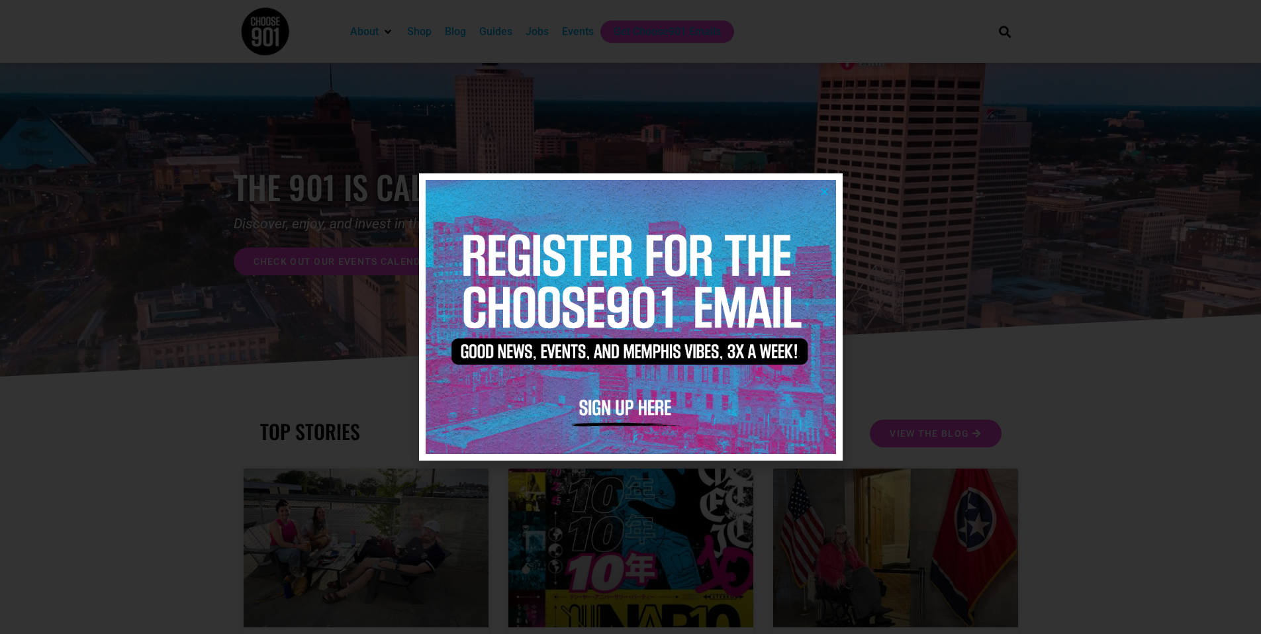
click at [837, 192] on div at bounding box center [630, 316] width 423 height 287
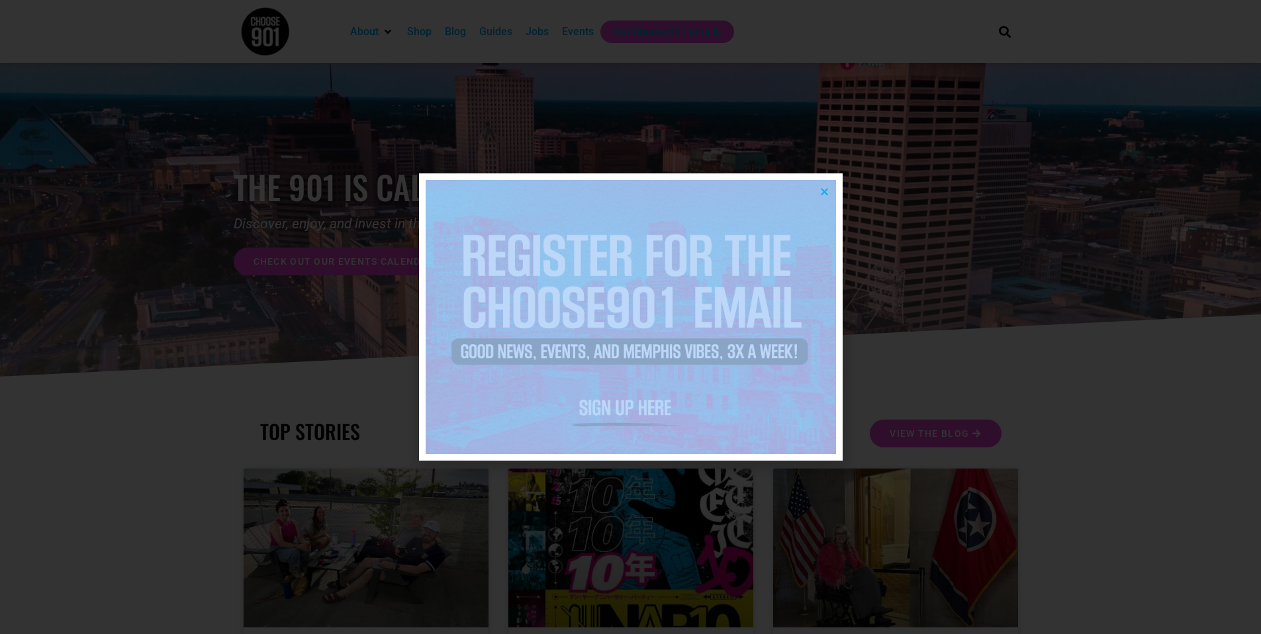
click at [836, 192] on div at bounding box center [630, 316] width 423 height 287
click at [826, 191] on icon "Close" at bounding box center [824, 192] width 10 height 10
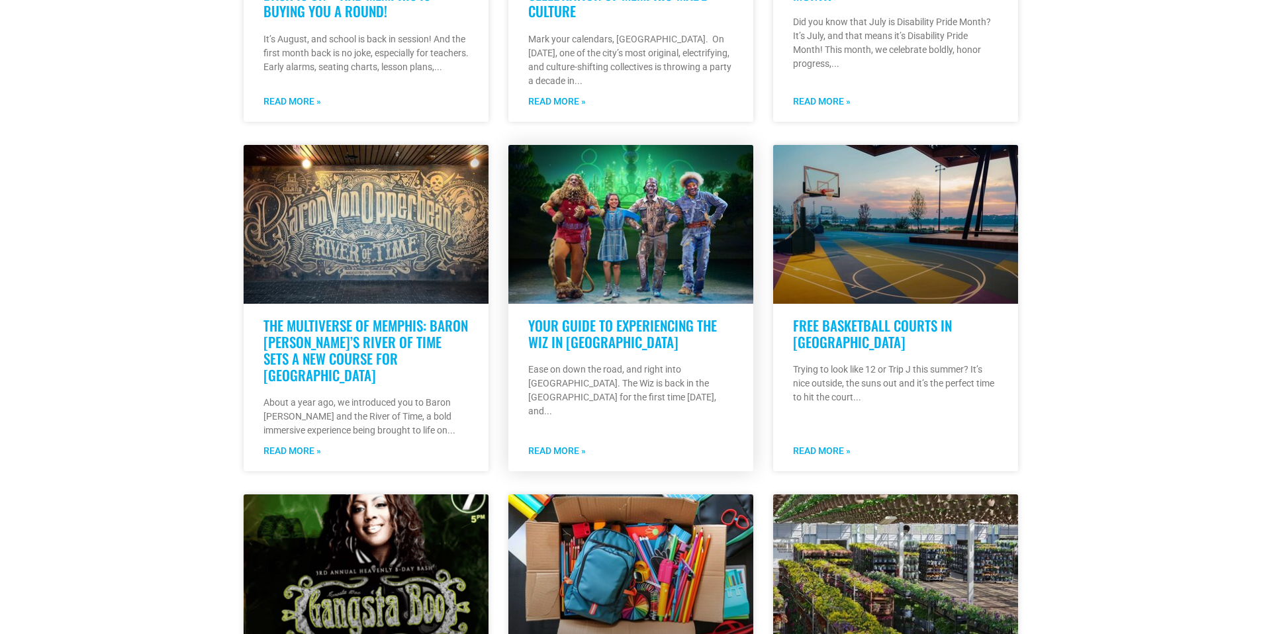
scroll to position [666, 0]
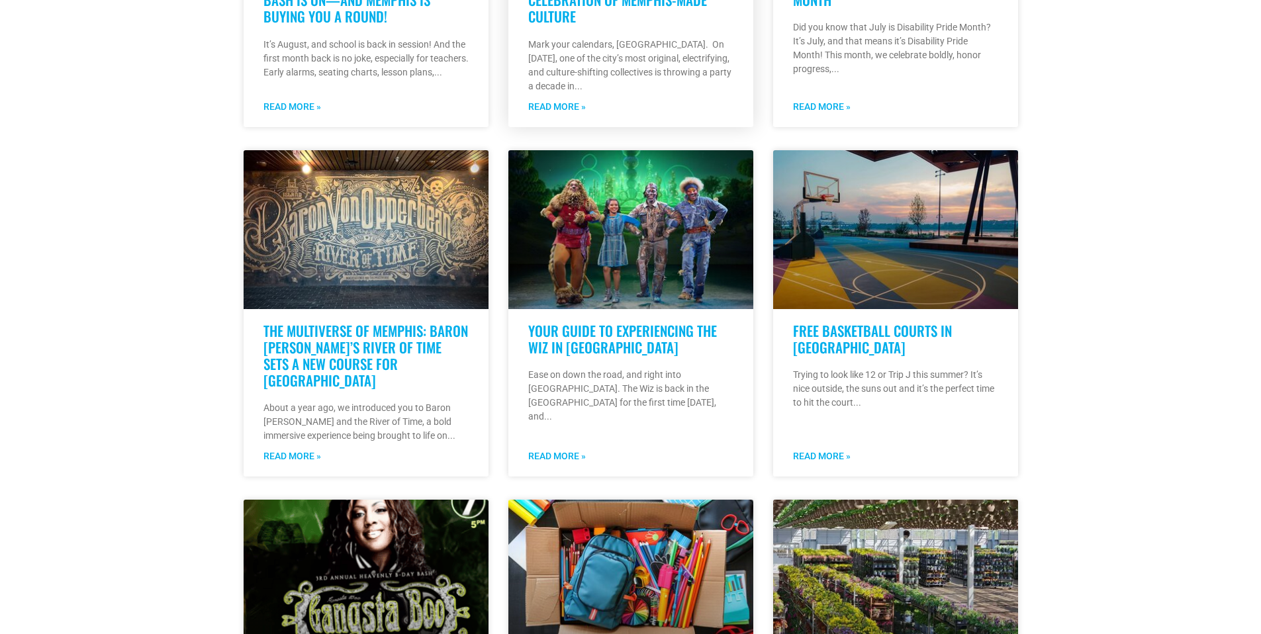
click at [617, 78] on p "Mark your calendars, Memphis. On August 16, 2025, one of the city’s most origin…" at bounding box center [630, 66] width 205 height 56
click at [631, 27] on div "UNAPOLOGETIC.10: A 10-Year Celebration of Memphis-Made Culture Mark your calend…" at bounding box center [630, 51] width 245 height 152
click at [637, 11] on h3 "UNAPOLOGETIC.10: A 10-Year Celebration of Memphis-Made Culture" at bounding box center [630, 0] width 205 height 50
click at [641, 6] on link "UNAPOLOGETIC.10: A 10-Year Celebration of Memphis-Made Culture" at bounding box center [617, 0] width 179 height 54
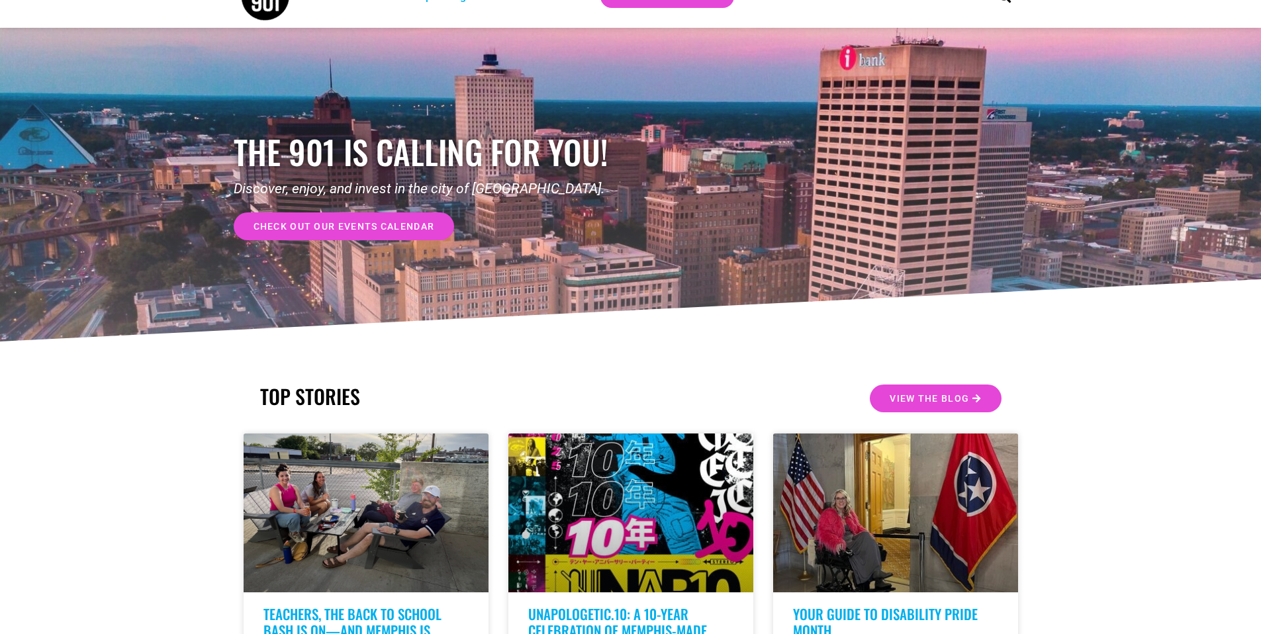
scroll to position [0, 0]
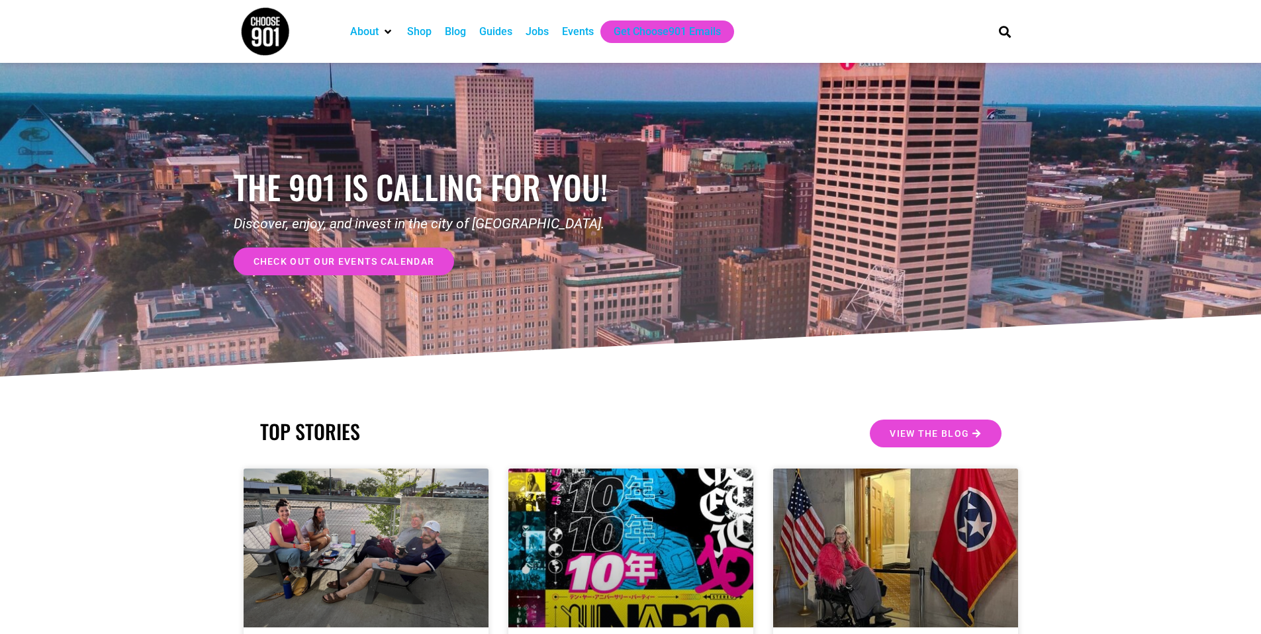
click at [592, 31] on div "Events" at bounding box center [577, 32] width 45 height 22
click at [594, 28] on div "Events" at bounding box center [578, 32] width 32 height 16
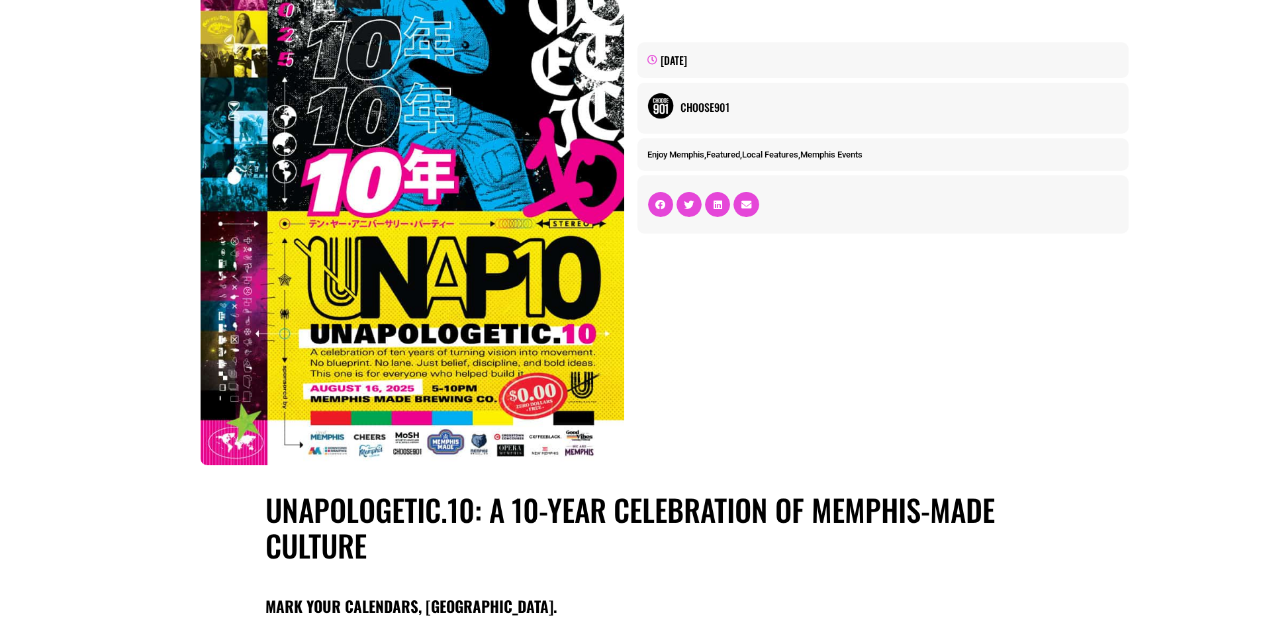
scroll to position [393, 0]
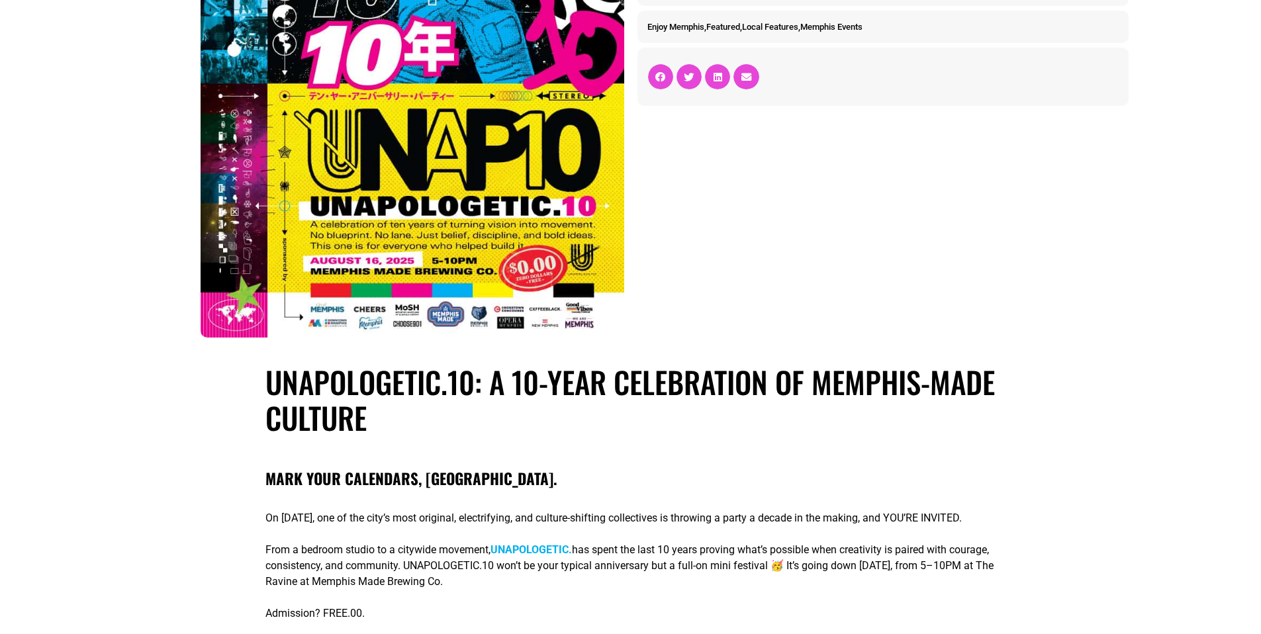
drag, startPoint x: 527, startPoint y: 387, endPoint x: 511, endPoint y: 406, distance: 24.5
click at [527, 387] on h1 "UNAPOLOGETIC.10: A 10-Year Celebration of Memphis-Made Culture" at bounding box center [630, 399] width 730 height 71
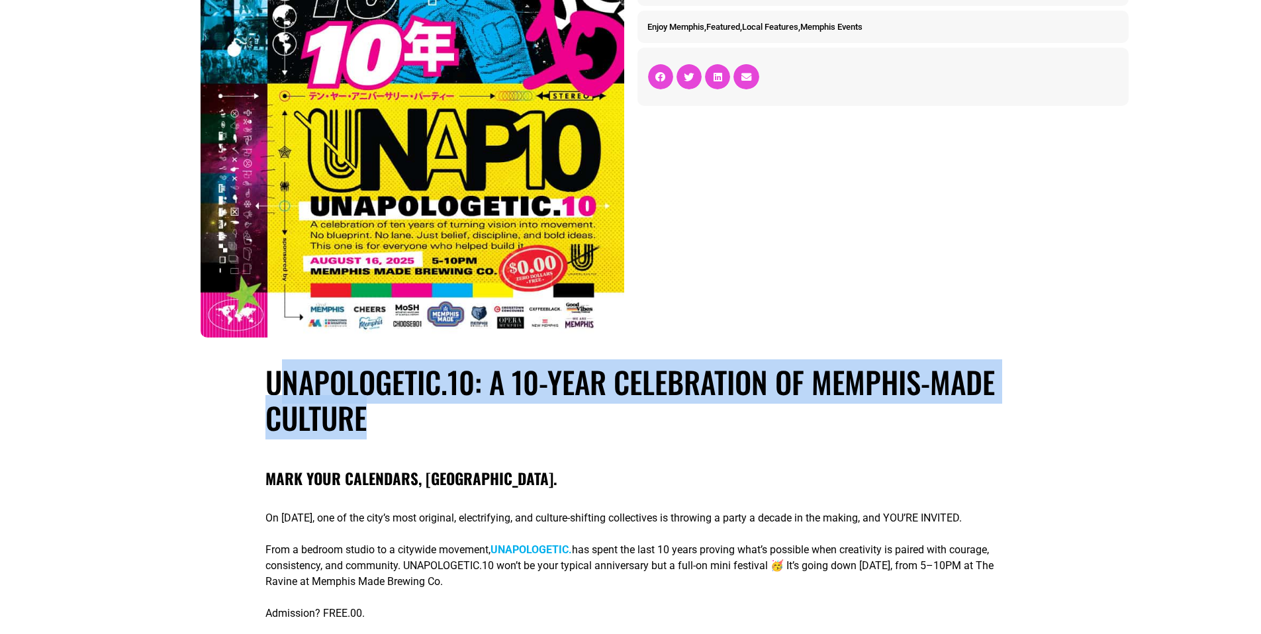
drag, startPoint x: 467, startPoint y: 423, endPoint x: 275, endPoint y: 378, distance: 196.5
click at [275, 378] on h1 "UNAPOLOGETIC.10: A 10-Year Celebration of Memphis-Made Culture" at bounding box center [630, 399] width 730 height 71
copy h1 "UNAPOLOGETIC.10: A 10-Year Celebration of Memphis-Made Culture"
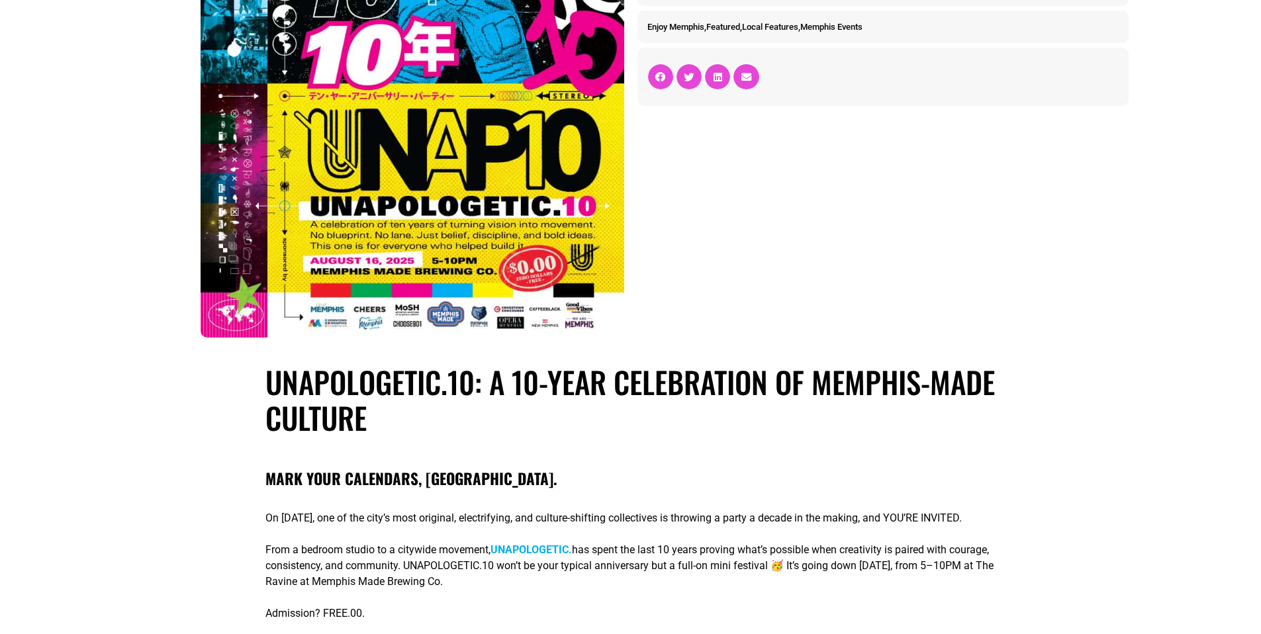
drag, startPoint x: 978, startPoint y: 273, endPoint x: 981, endPoint y: 265, distance: 7.7
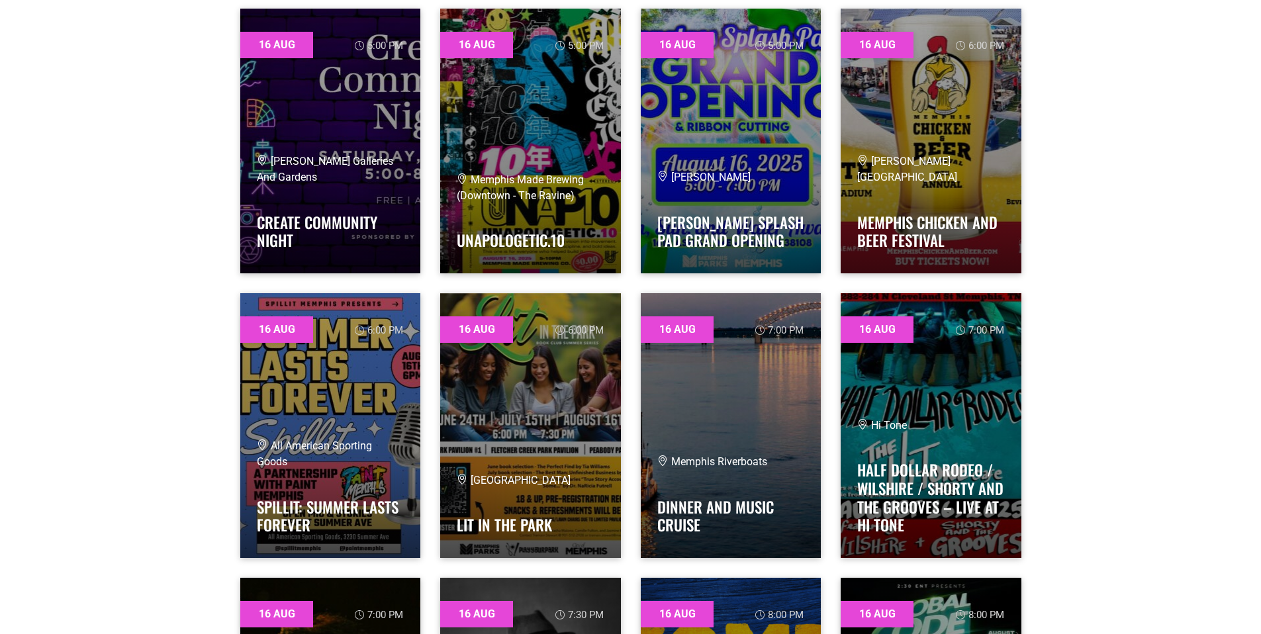
scroll to position [8208, 0]
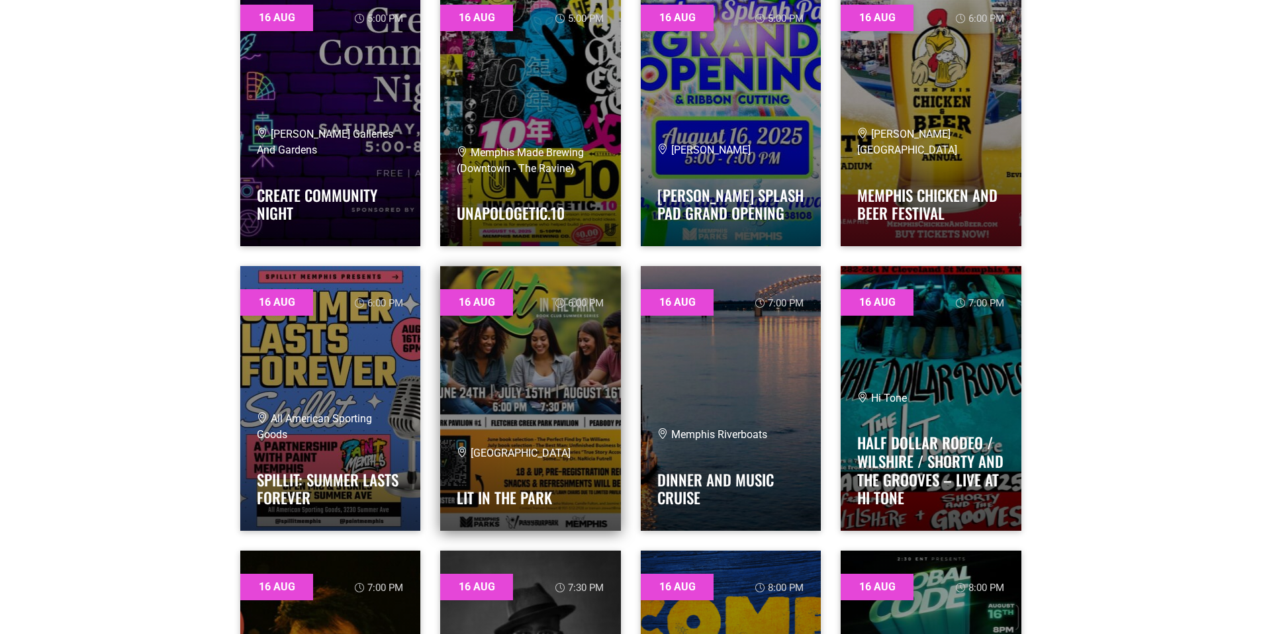
click at [535, 400] on link at bounding box center [530, 398] width 181 height 265
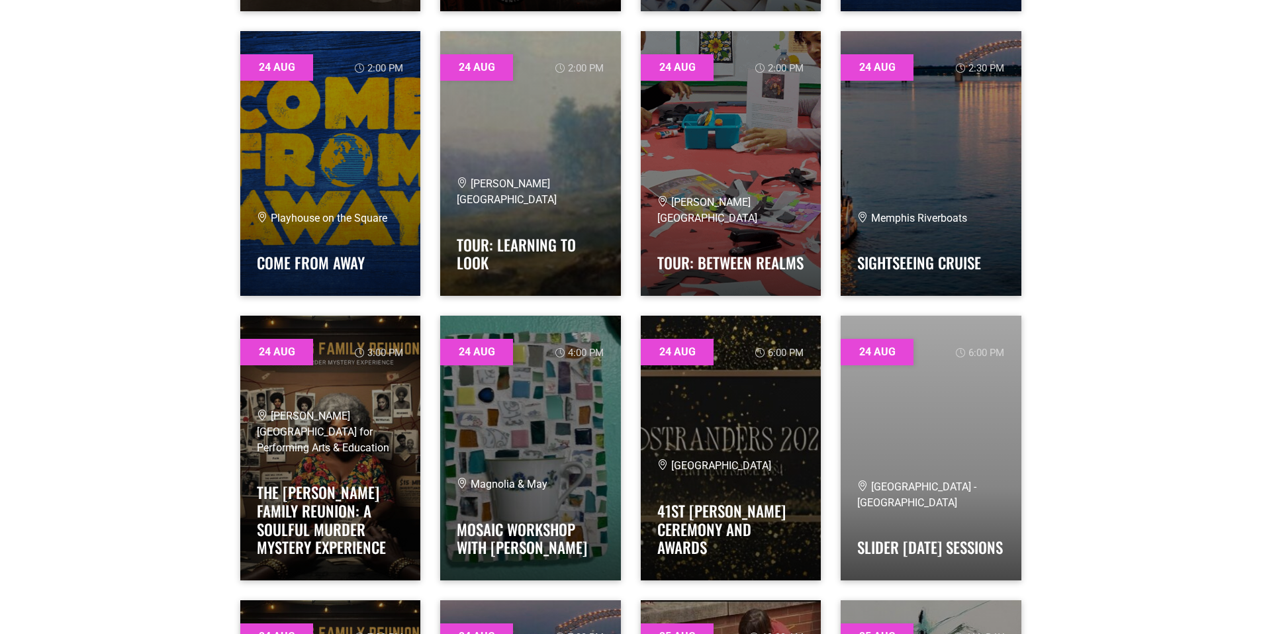
scroll to position [17266, 0]
